Goal: Task Accomplishment & Management: Manage account settings

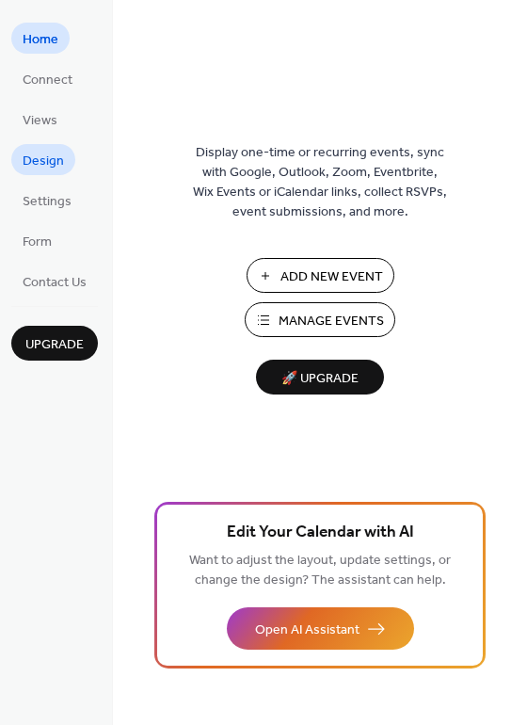
click at [42, 152] on span "Design" at bounding box center [43, 162] width 41 height 20
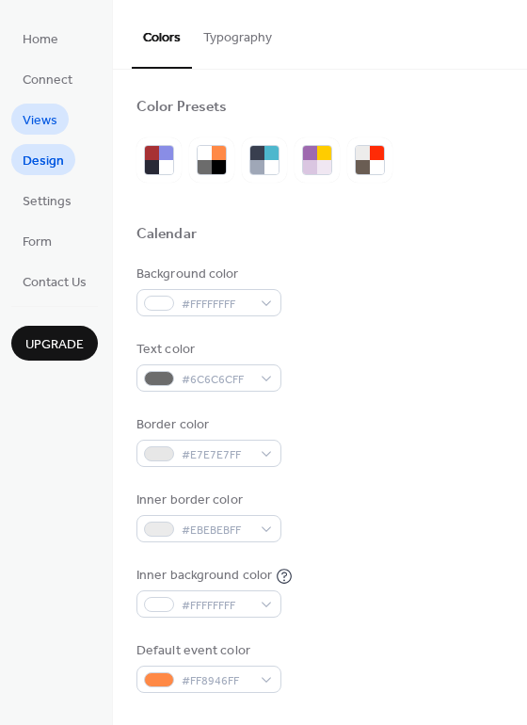
click at [53, 120] on span "Views" at bounding box center [40, 121] width 35 height 20
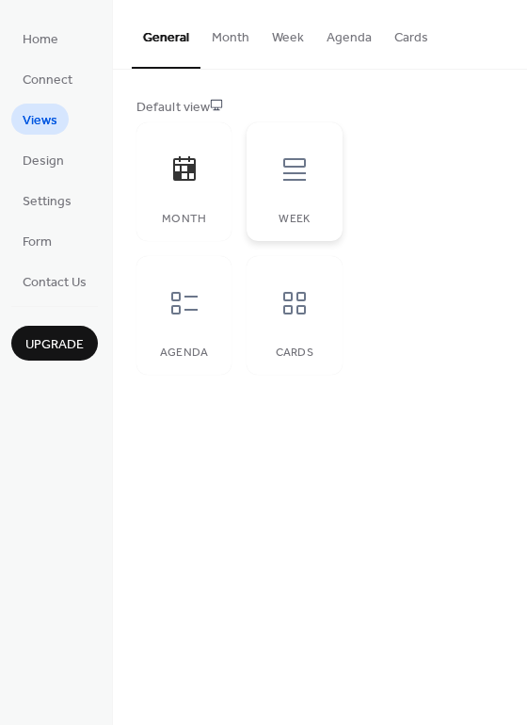
click at [291, 177] on icon at bounding box center [294, 169] width 30 height 30
click at [217, 311] on div "Agenda" at bounding box center [183, 315] width 95 height 119
click at [315, 311] on div at bounding box center [294, 303] width 56 height 56
click at [239, 40] on button "Month" at bounding box center [230, 33] width 60 height 67
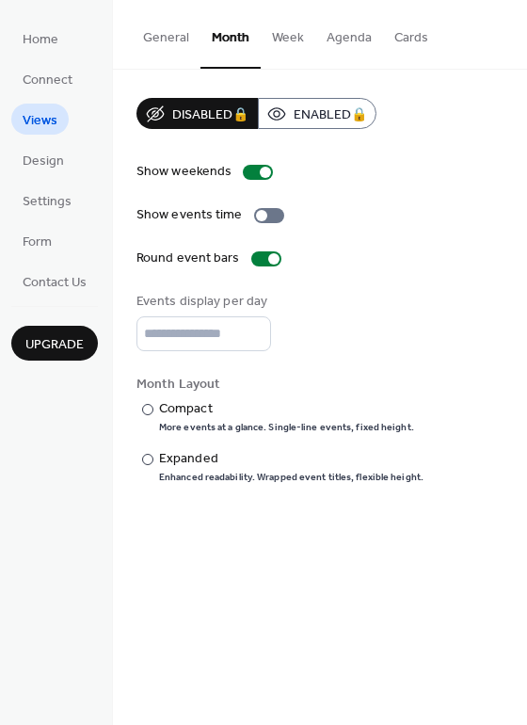
click at [176, 40] on button "General" at bounding box center [166, 33] width 69 height 67
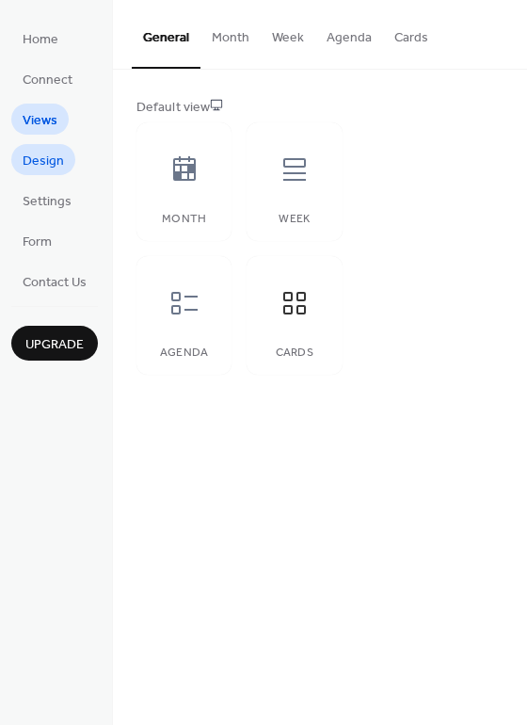
click at [46, 152] on span "Design" at bounding box center [43, 162] width 41 height 20
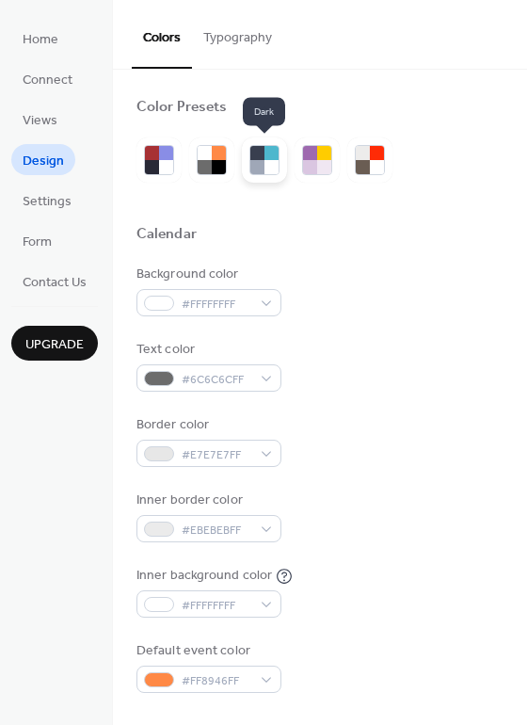
click at [251, 158] on div at bounding box center [257, 153] width 14 height 14
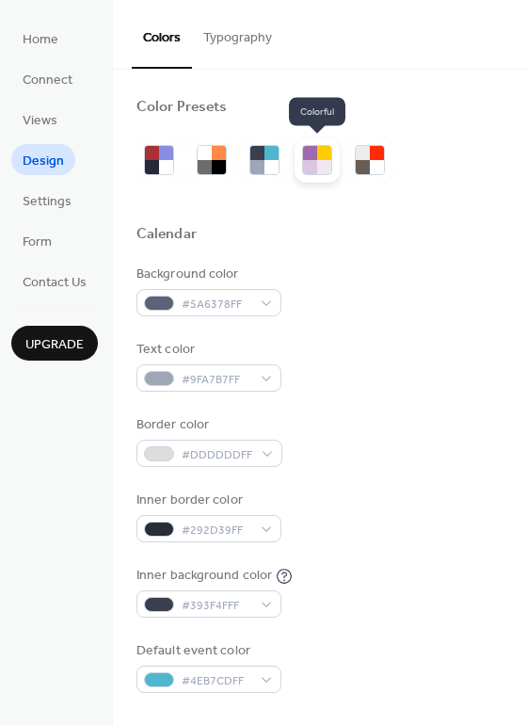
click at [317, 157] on div at bounding box center [324, 153] width 14 height 14
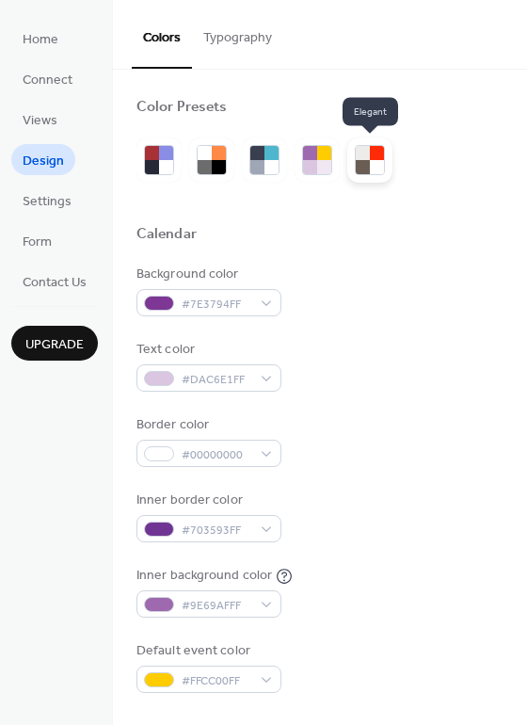
click at [362, 156] on div at bounding box center [363, 153] width 14 height 14
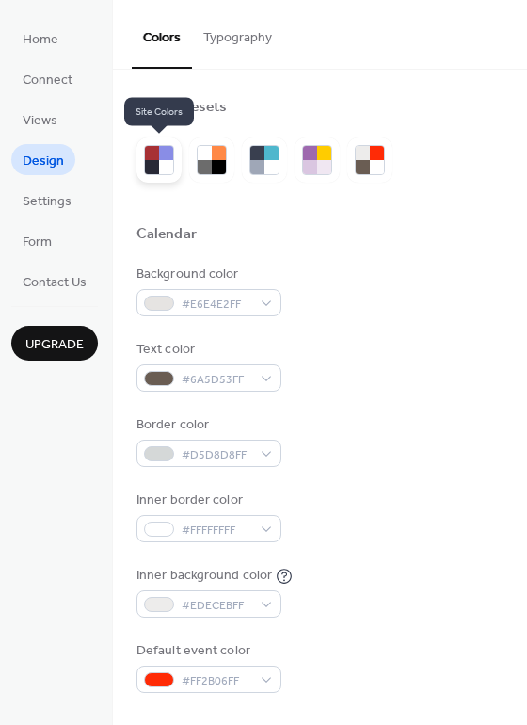
click at [169, 164] on div at bounding box center [166, 167] width 14 height 14
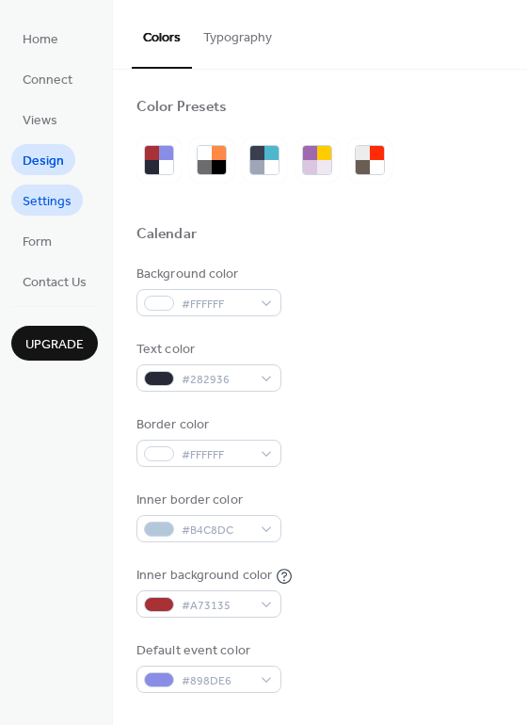
click at [46, 192] on span "Settings" at bounding box center [47, 202] width 49 height 20
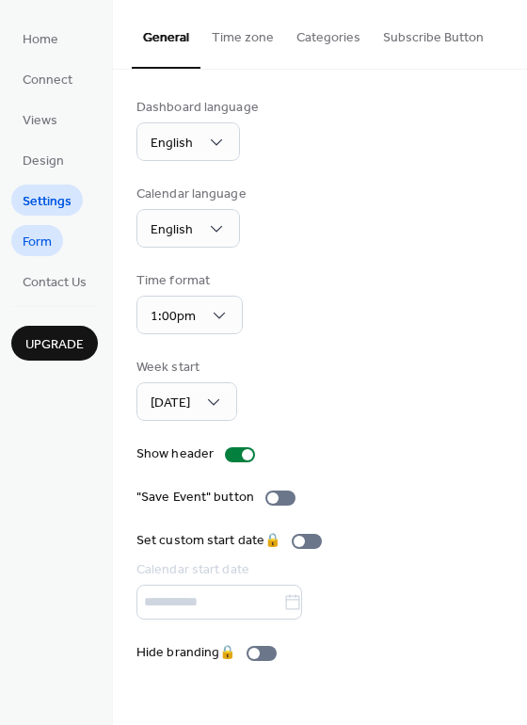
click at [44, 243] on span "Form" at bounding box center [37, 242] width 29 height 20
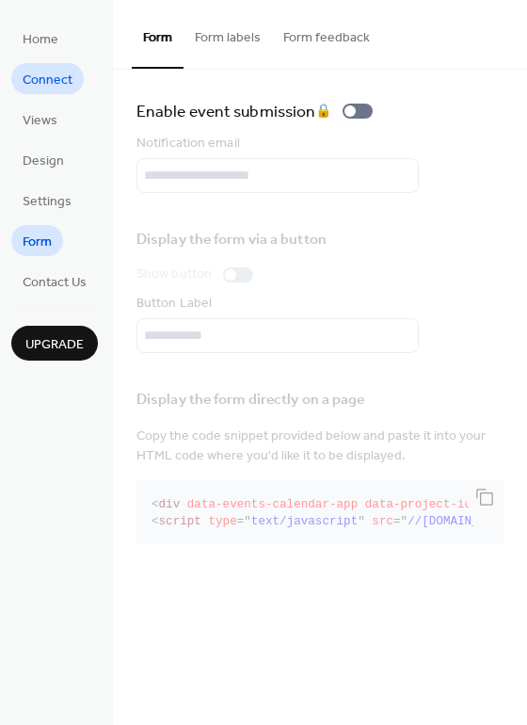
click at [60, 80] on span "Connect" at bounding box center [48, 81] width 50 height 20
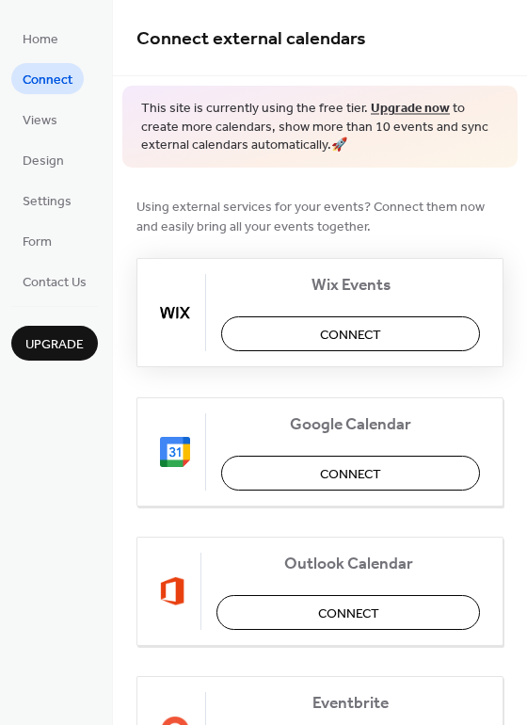
click at [352, 330] on span "Connect" at bounding box center [350, 335] width 61 height 20
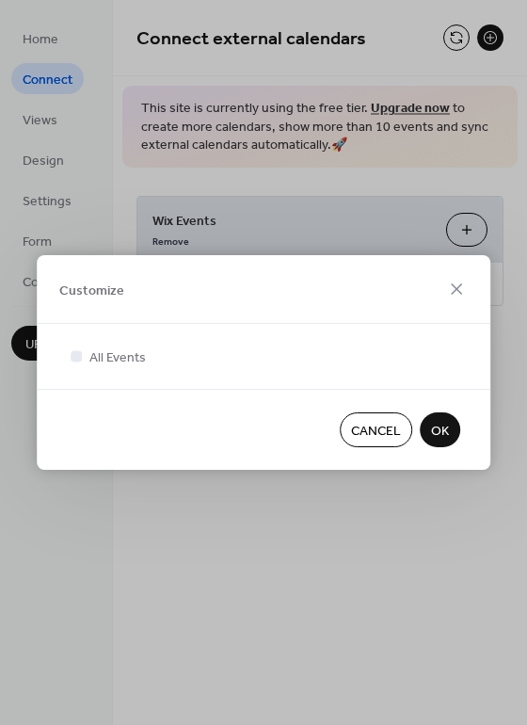
click at [444, 429] on span "OK" at bounding box center [440, 432] width 18 height 20
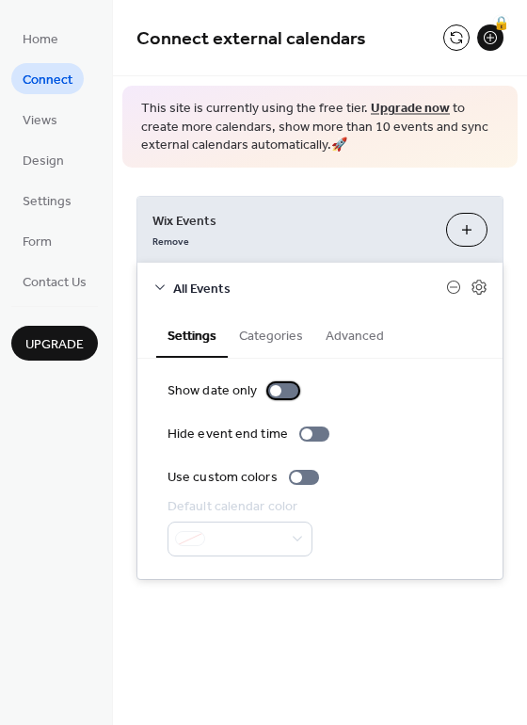
click at [271, 391] on div at bounding box center [275, 390] width 11 height 11
click at [285, 391] on div at bounding box center [290, 390] width 11 height 11
click at [283, 391] on div at bounding box center [283, 390] width 30 height 15
click at [285, 391] on div at bounding box center [290, 390] width 11 height 11
click at [302, 478] on div at bounding box center [304, 477] width 30 height 15
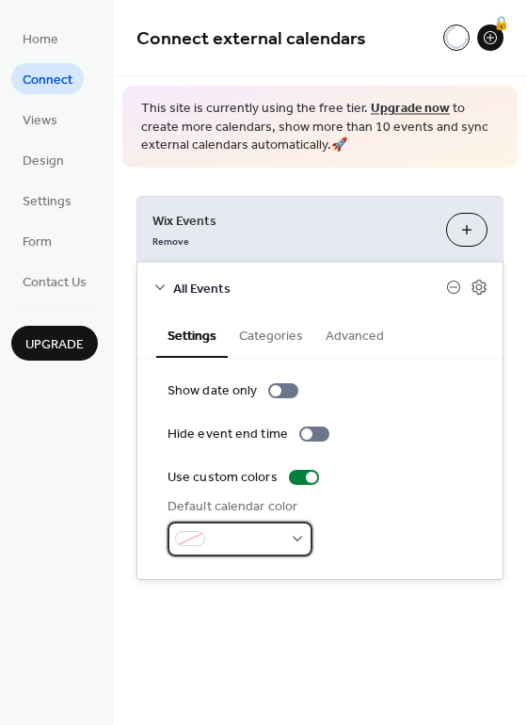
click at [300, 540] on div at bounding box center [240, 538] width 145 height 35
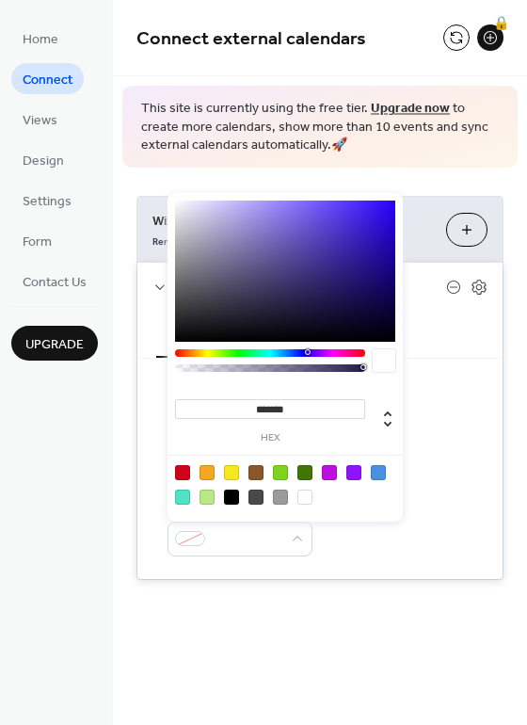
click at [188, 476] on div at bounding box center [182, 472] width 15 height 15
type input "*******"
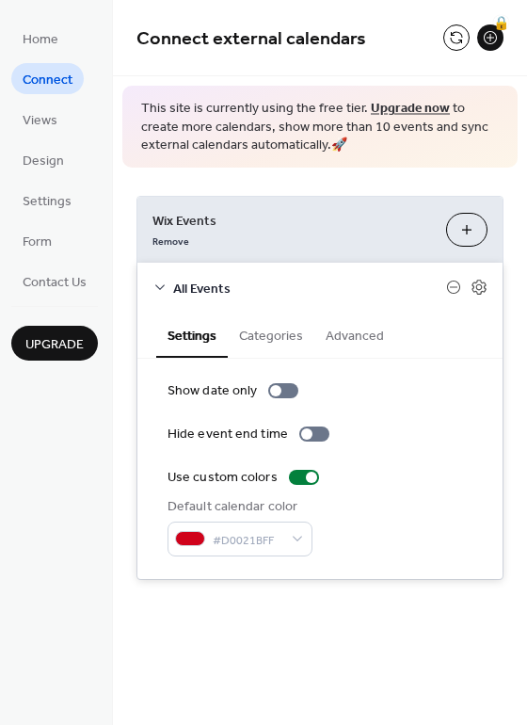
click at [433, 449] on div "Show date only Hide event end time Use custom colors Default calendar color #D0…" at bounding box center [320, 468] width 305 height 175
click at [272, 327] on button "Categories" at bounding box center [271, 333] width 87 height 43
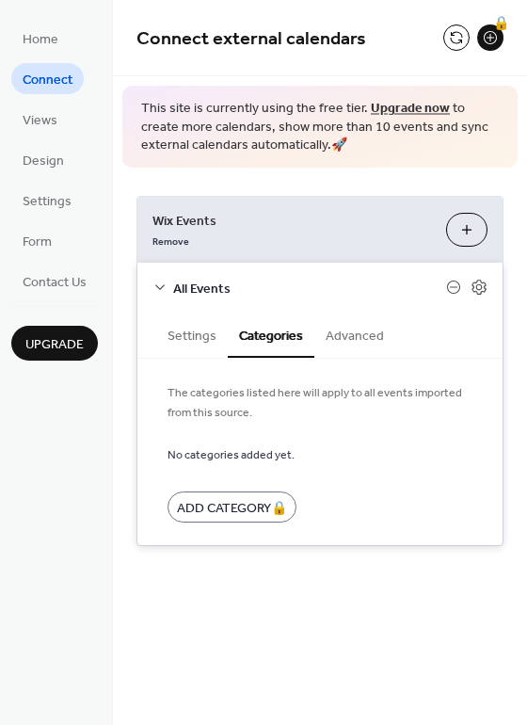
click at [343, 341] on button "Advanced" at bounding box center [354, 333] width 81 height 43
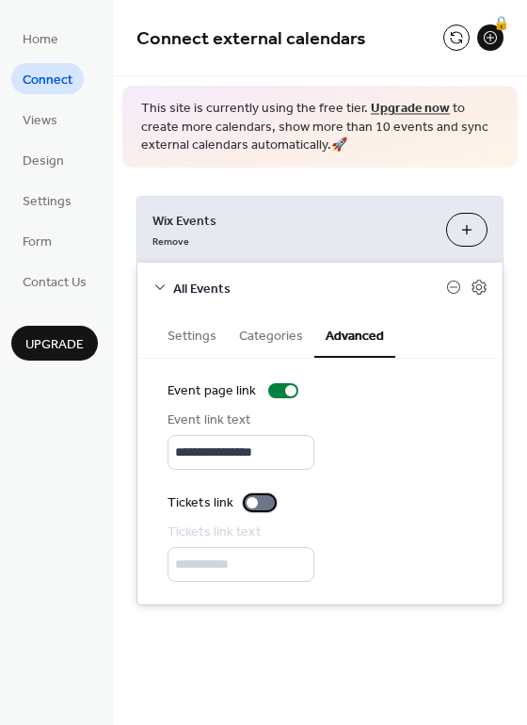
click at [251, 504] on div at bounding box center [252, 502] width 11 height 11
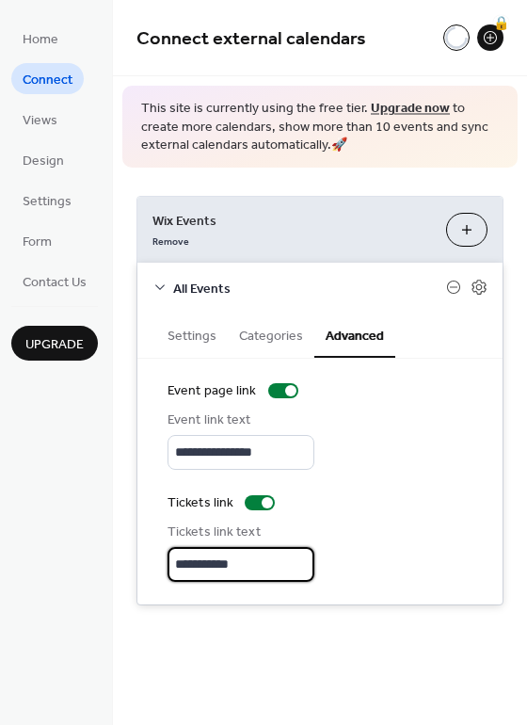
click at [290, 568] on input "**********" at bounding box center [241, 564] width 147 height 35
click at [290, 567] on input "**********" at bounding box center [241, 564] width 147 height 35
type input "********"
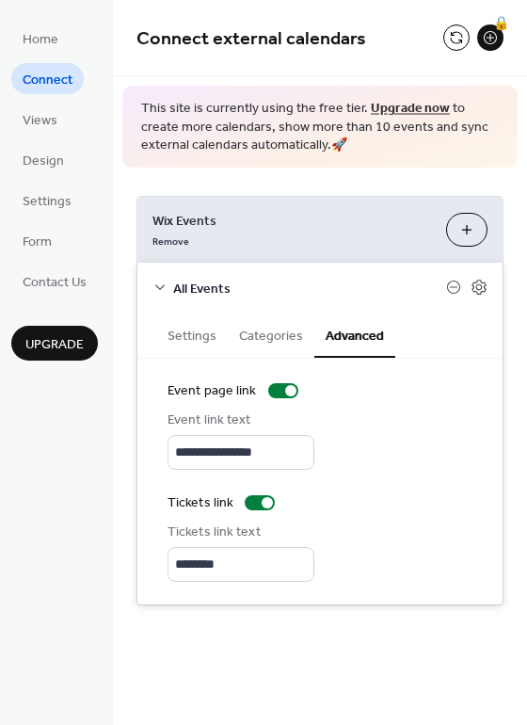
click at [282, 344] on button "Categories" at bounding box center [271, 333] width 87 height 43
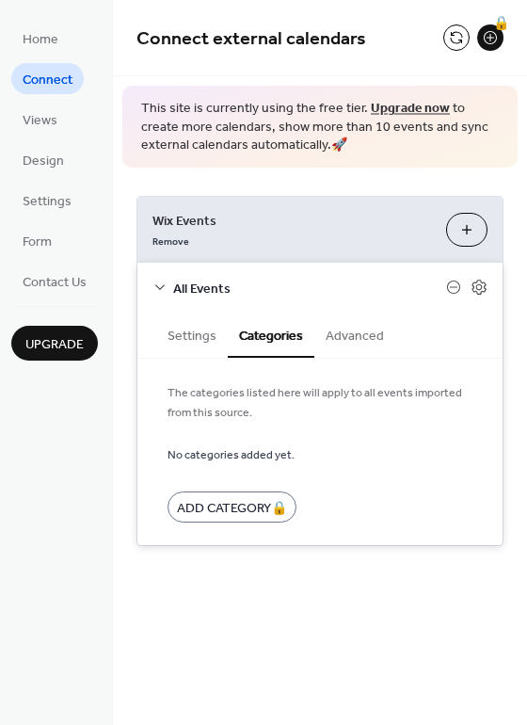
click at [203, 330] on button "Settings" at bounding box center [192, 333] width 72 height 43
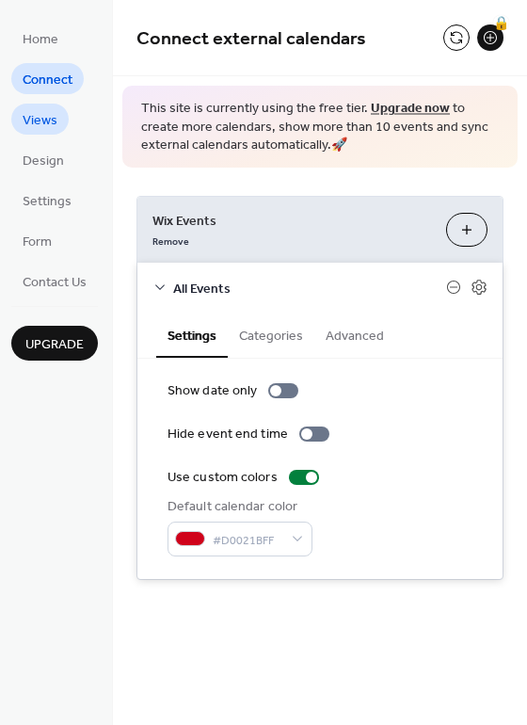
click at [46, 129] on span "Views" at bounding box center [40, 121] width 35 height 20
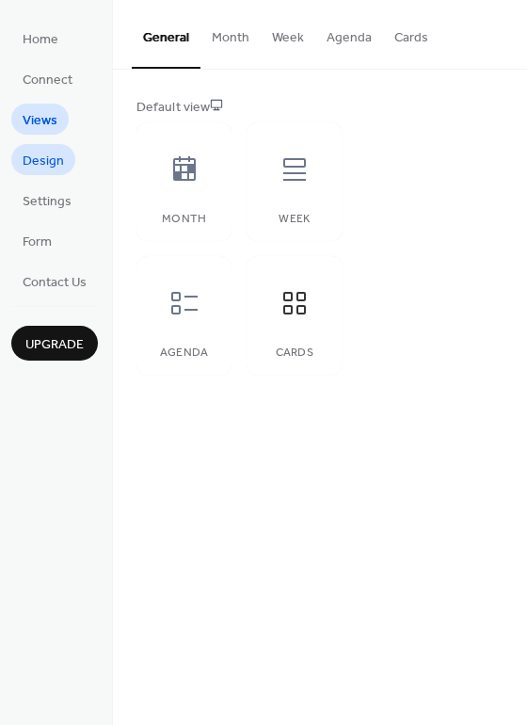
click at [44, 163] on span "Design" at bounding box center [43, 162] width 41 height 20
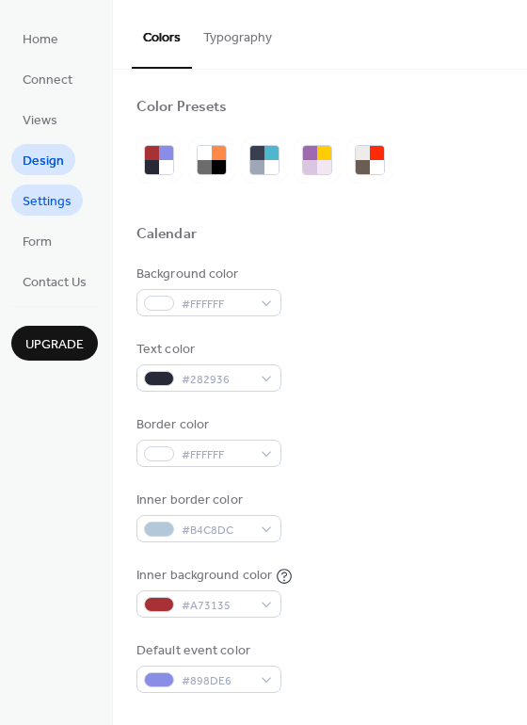
click at [45, 195] on span "Settings" at bounding box center [47, 202] width 49 height 20
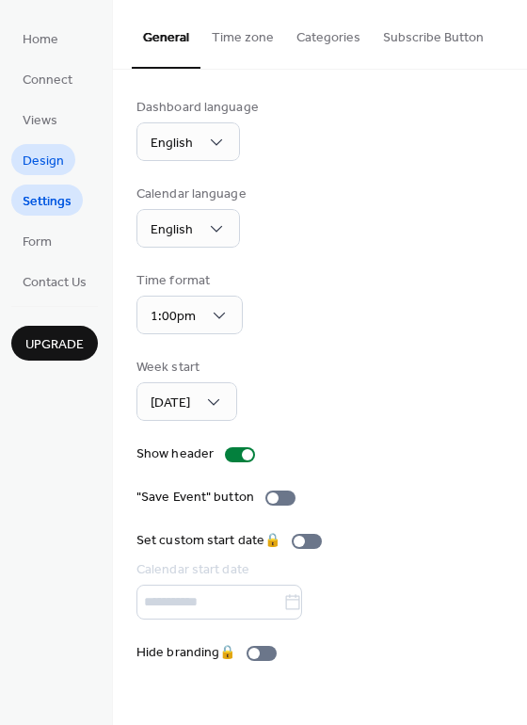
click at [45, 152] on span "Design" at bounding box center [43, 162] width 41 height 20
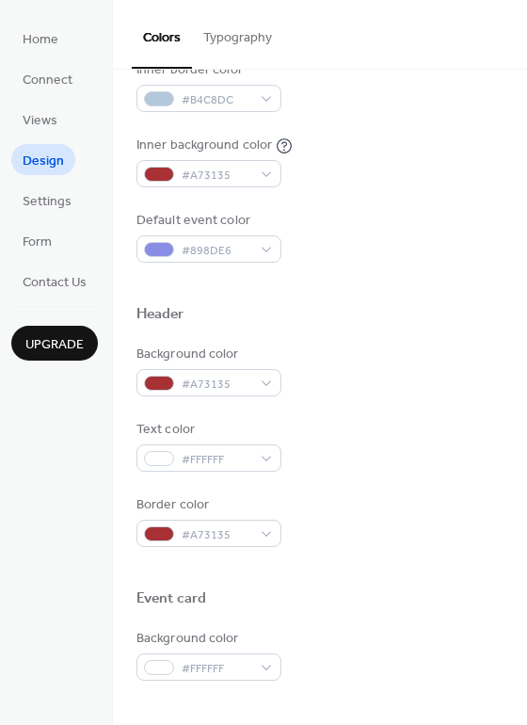
scroll to position [429, 0]
click at [51, 205] on span "Settings" at bounding box center [47, 202] width 49 height 20
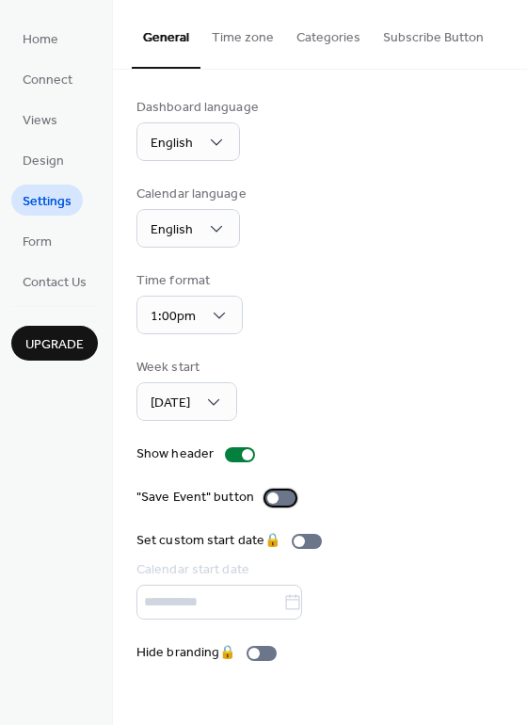
click at [272, 501] on div at bounding box center [272, 497] width 11 height 11
click at [278, 501] on div at bounding box center [280, 497] width 30 height 15
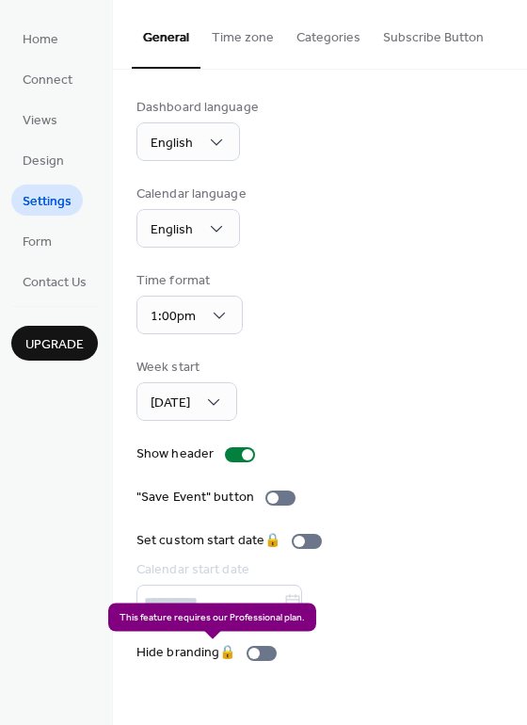
click at [263, 651] on div "Hide branding 🔒" at bounding box center [210, 653] width 148 height 20
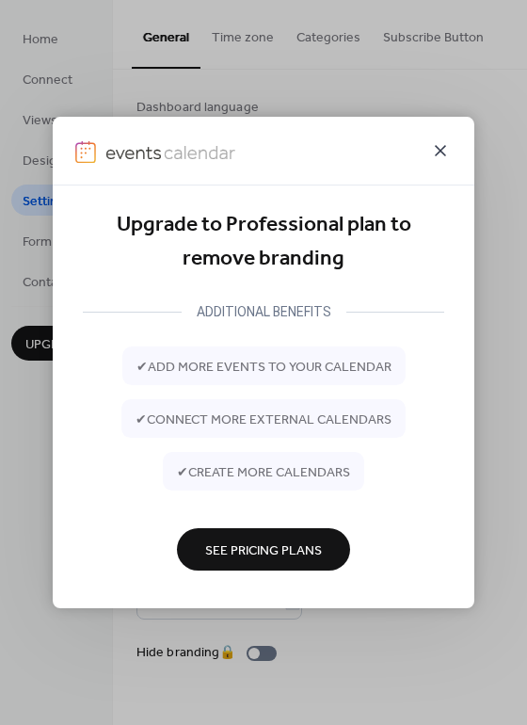
click at [443, 155] on icon at bounding box center [440, 150] width 23 height 23
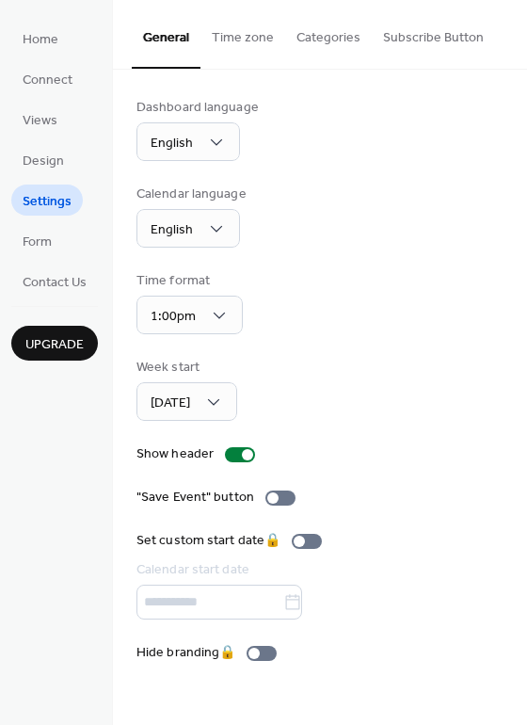
click at [316, 32] on button "Categories" at bounding box center [328, 33] width 87 height 67
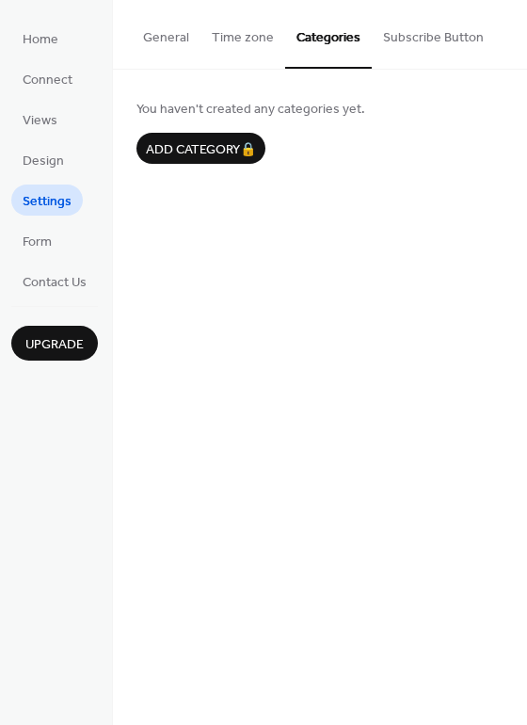
click at [436, 34] on button "Subscribe Button" at bounding box center [433, 33] width 123 height 67
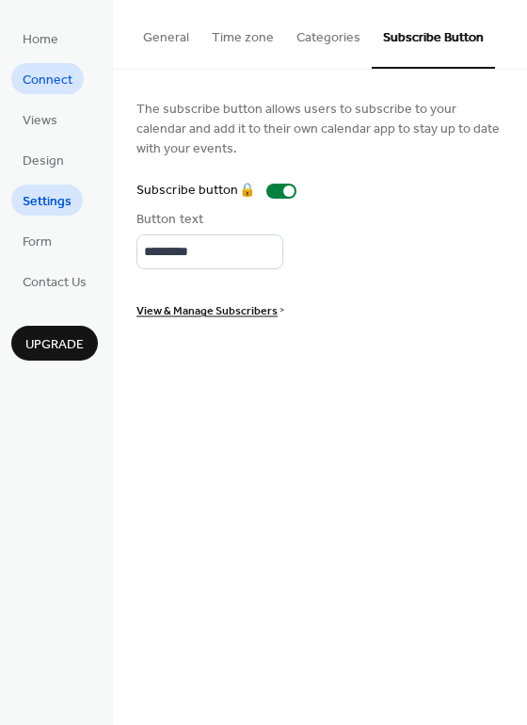
click at [57, 71] on span "Connect" at bounding box center [48, 81] width 50 height 20
